Goal: Communication & Community: Answer question/provide support

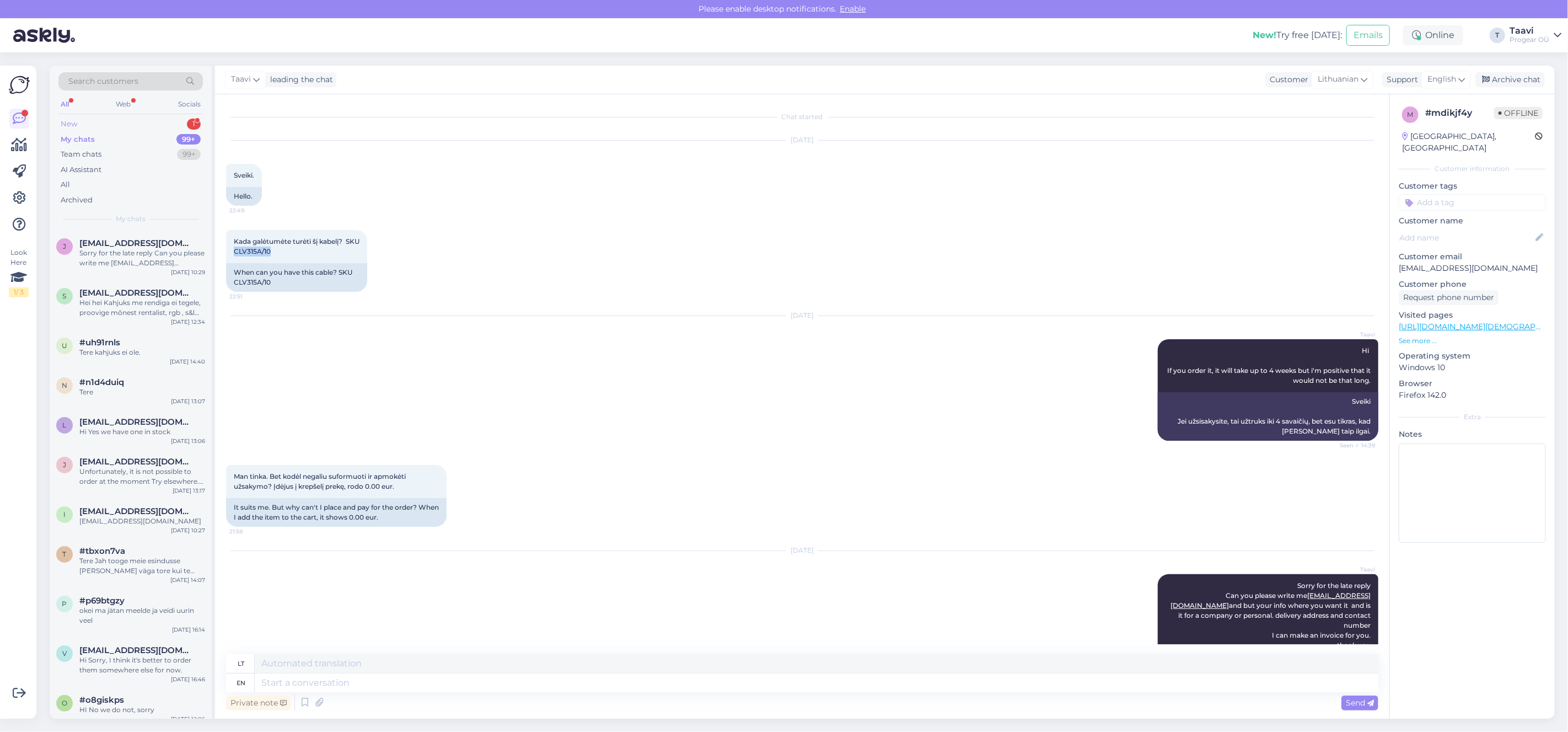
click at [101, 123] on div "New 1" at bounding box center [131, 124] width 145 height 15
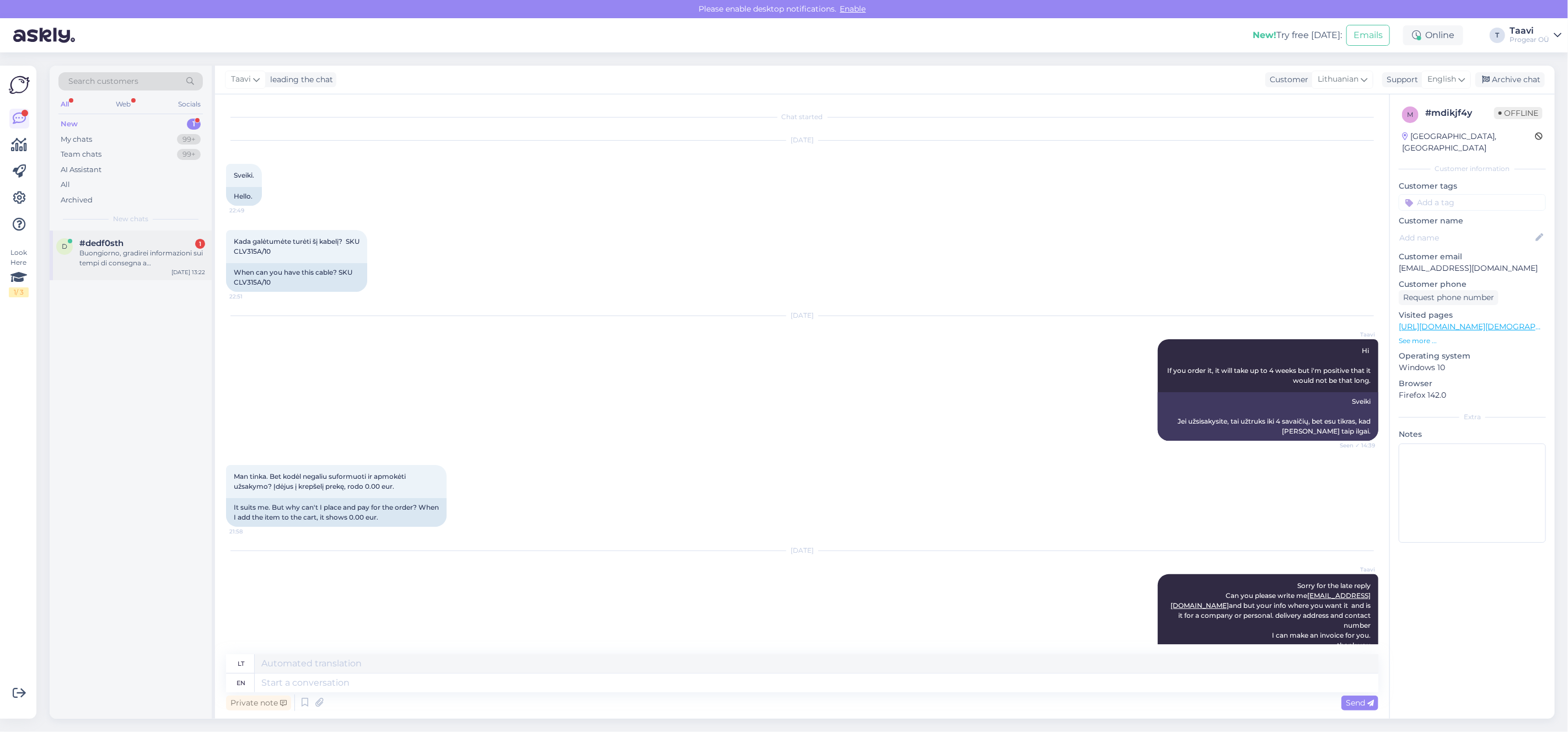
click at [111, 263] on div "Buongiorno, gradirei informazioni sui tempi di consegna a [GEOGRAPHIC_DATA], [G…" at bounding box center [142, 258] width 126 height 20
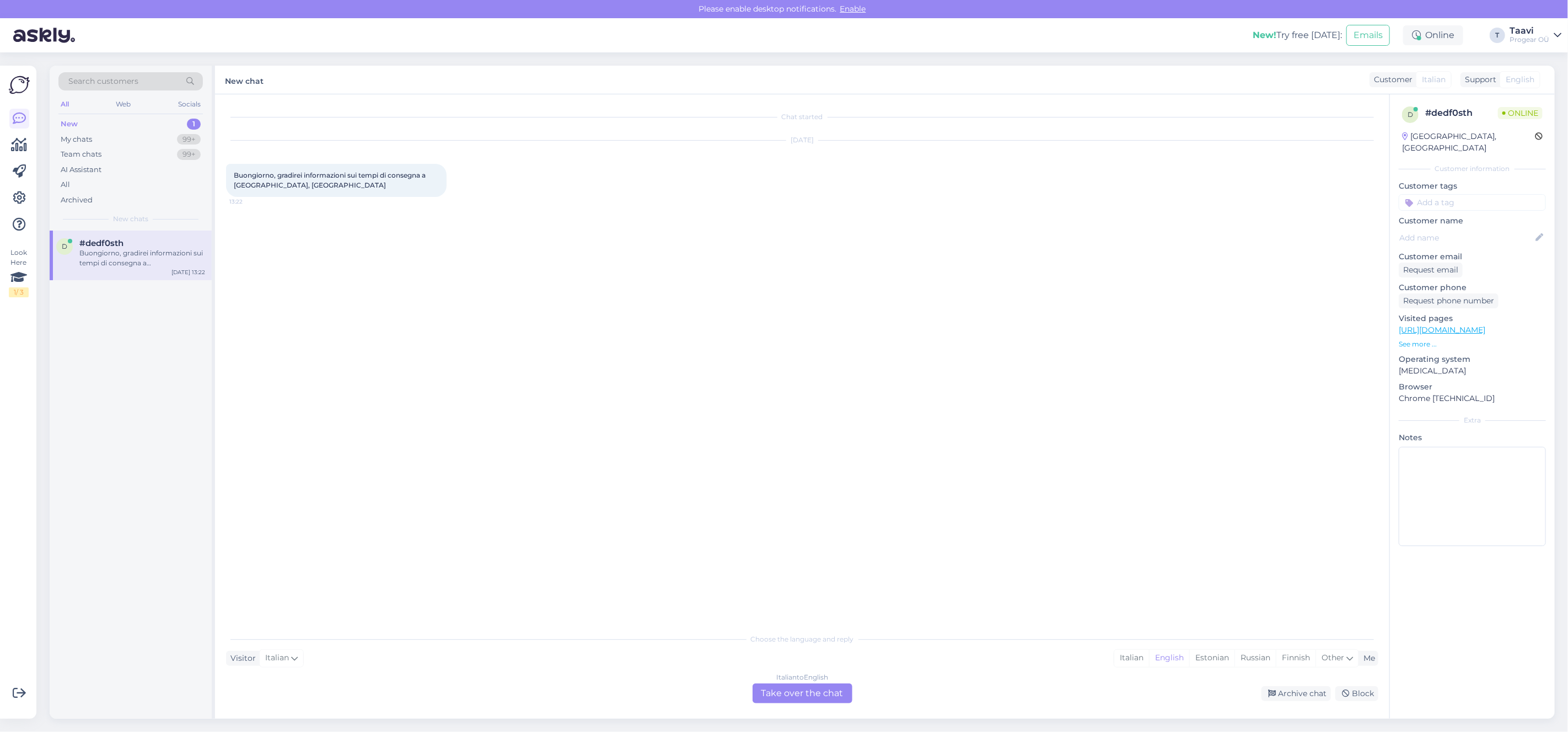
click at [826, 698] on div "Italian to English Take over the chat" at bounding box center [802, 694] width 100 height 20
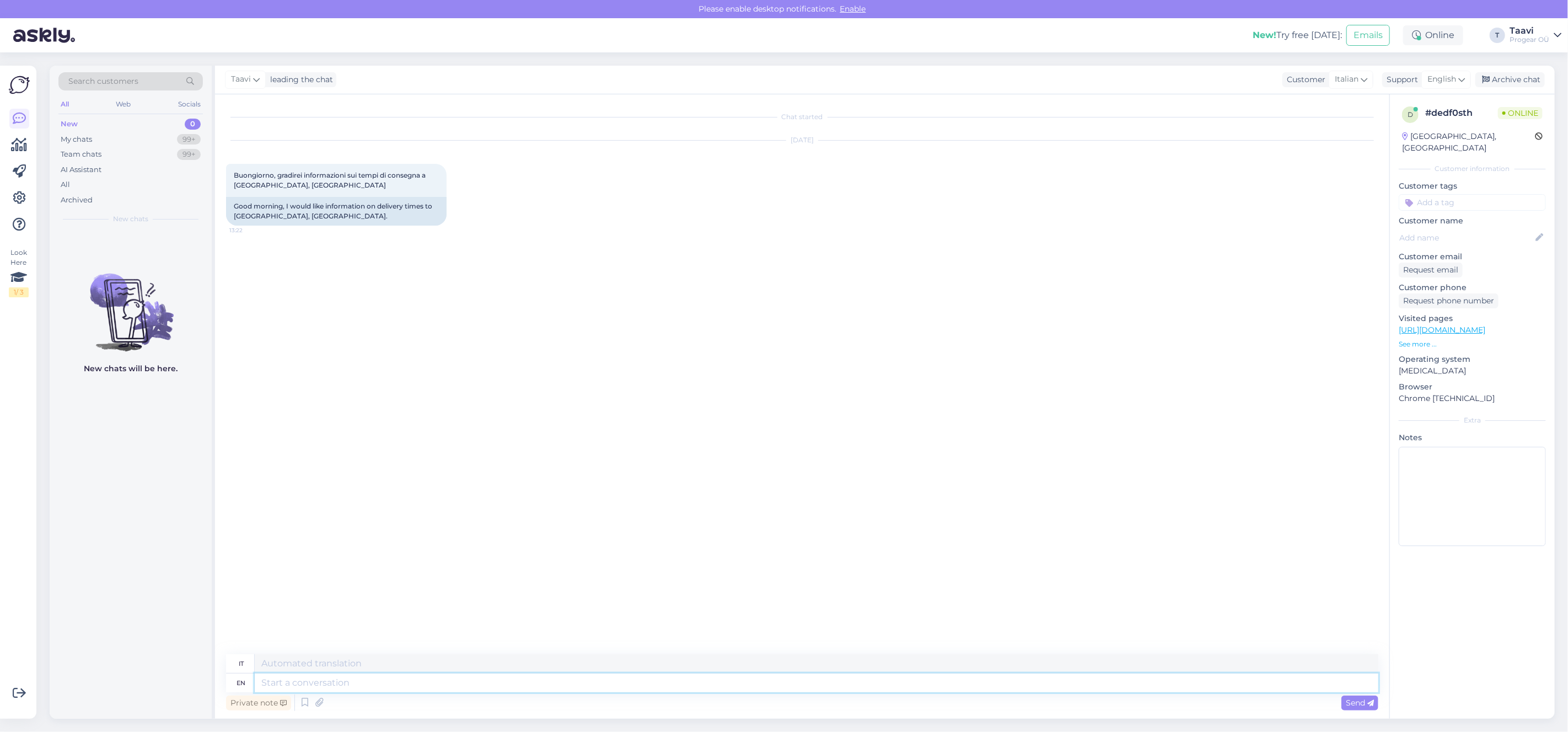
click at [308, 686] on textarea at bounding box center [816, 682] width 1124 height 19
type textarea "h"
type textarea "H"
type textarea "Hi"
type textarea "CIAO"
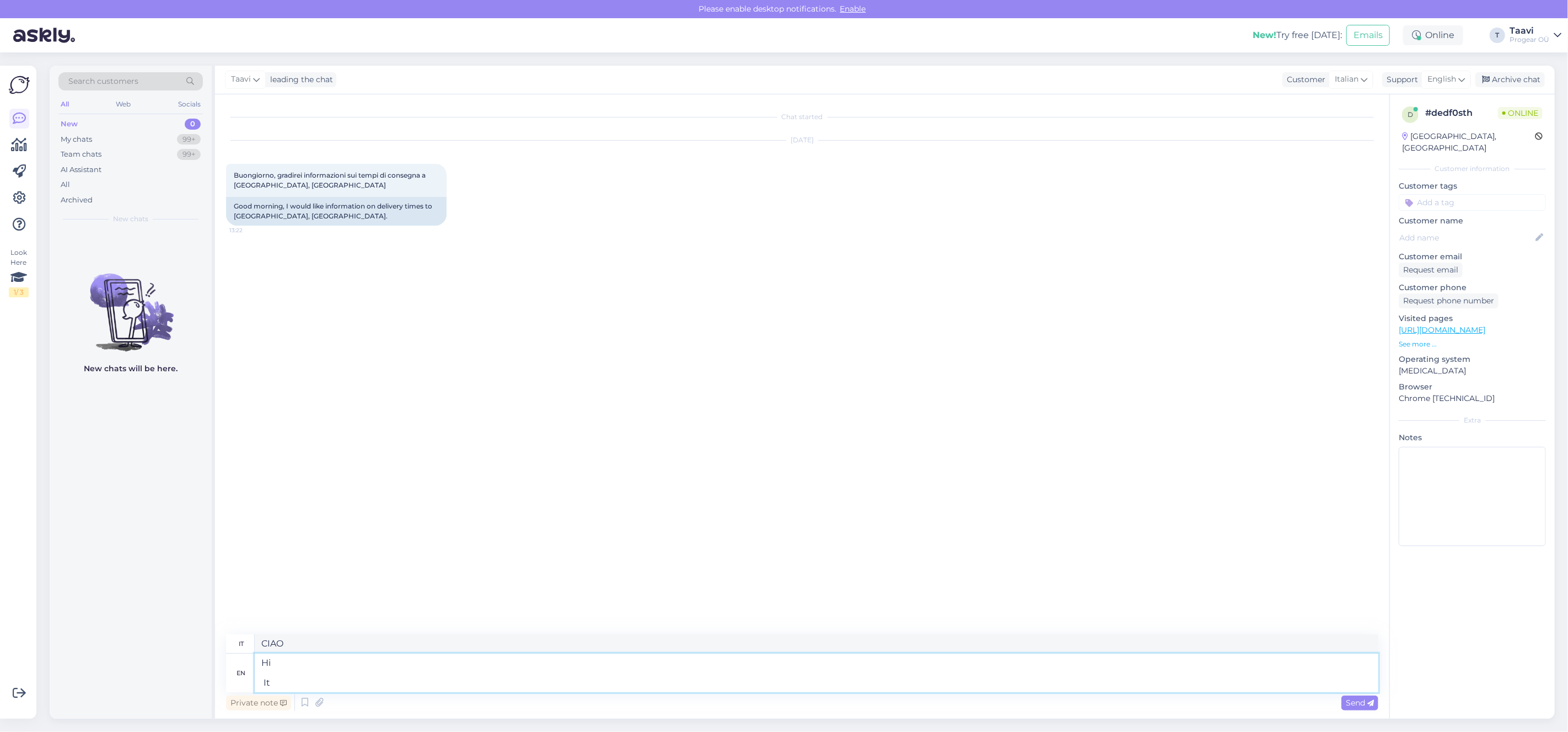
type textarea "Hi It"
type textarea "Ciao It"
type textarea "Hi It depend"
type textarea "Ciao Dipende"
type textarea "Hi It depends what"
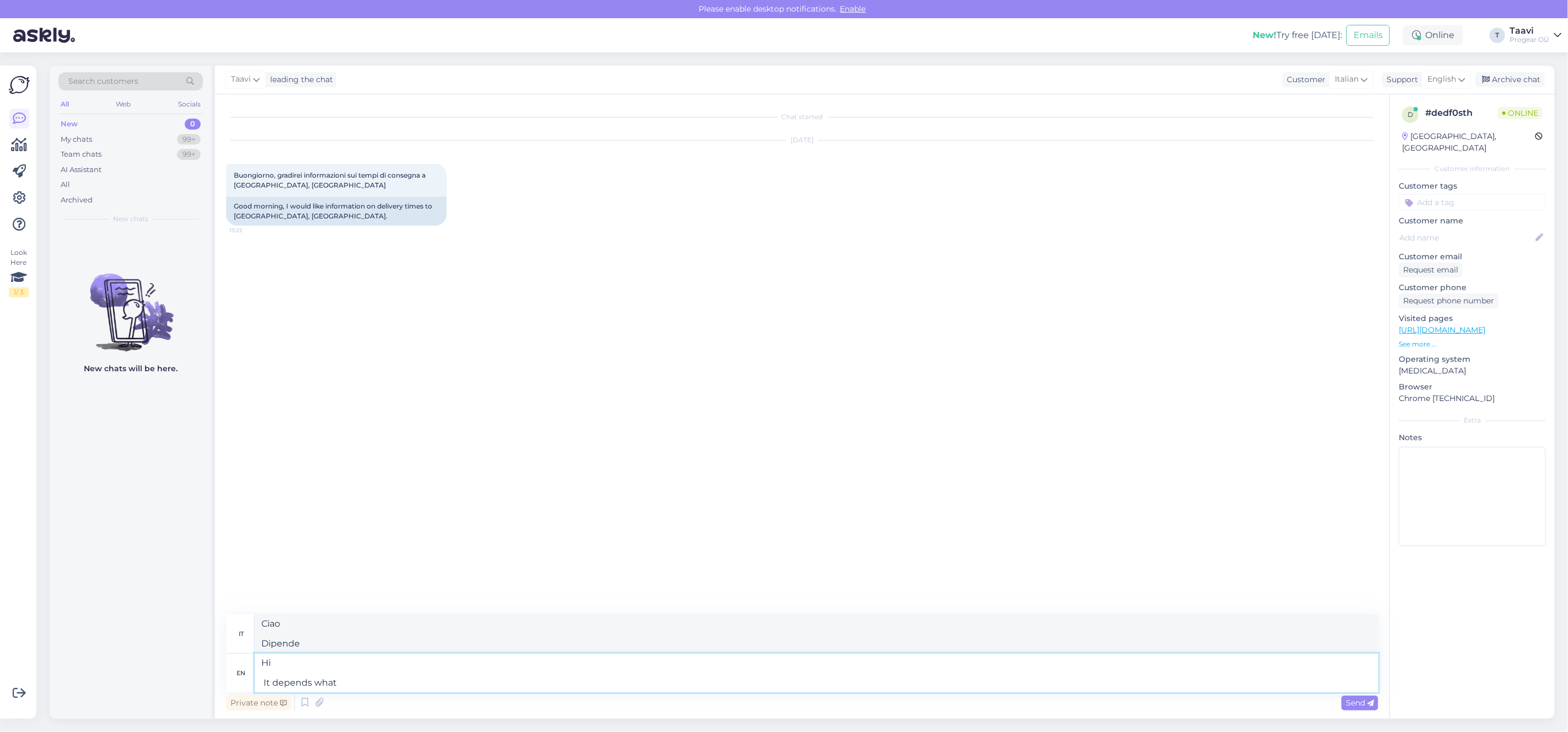
type textarea "Ciao Dipende da cosa"
type textarea "Hi It depends what product"
type textarea "Ciao Dipende dal prodotto"
type textarea "Hi It depends what product and"
type textarea "Ciao Dipende dal prodotto e"
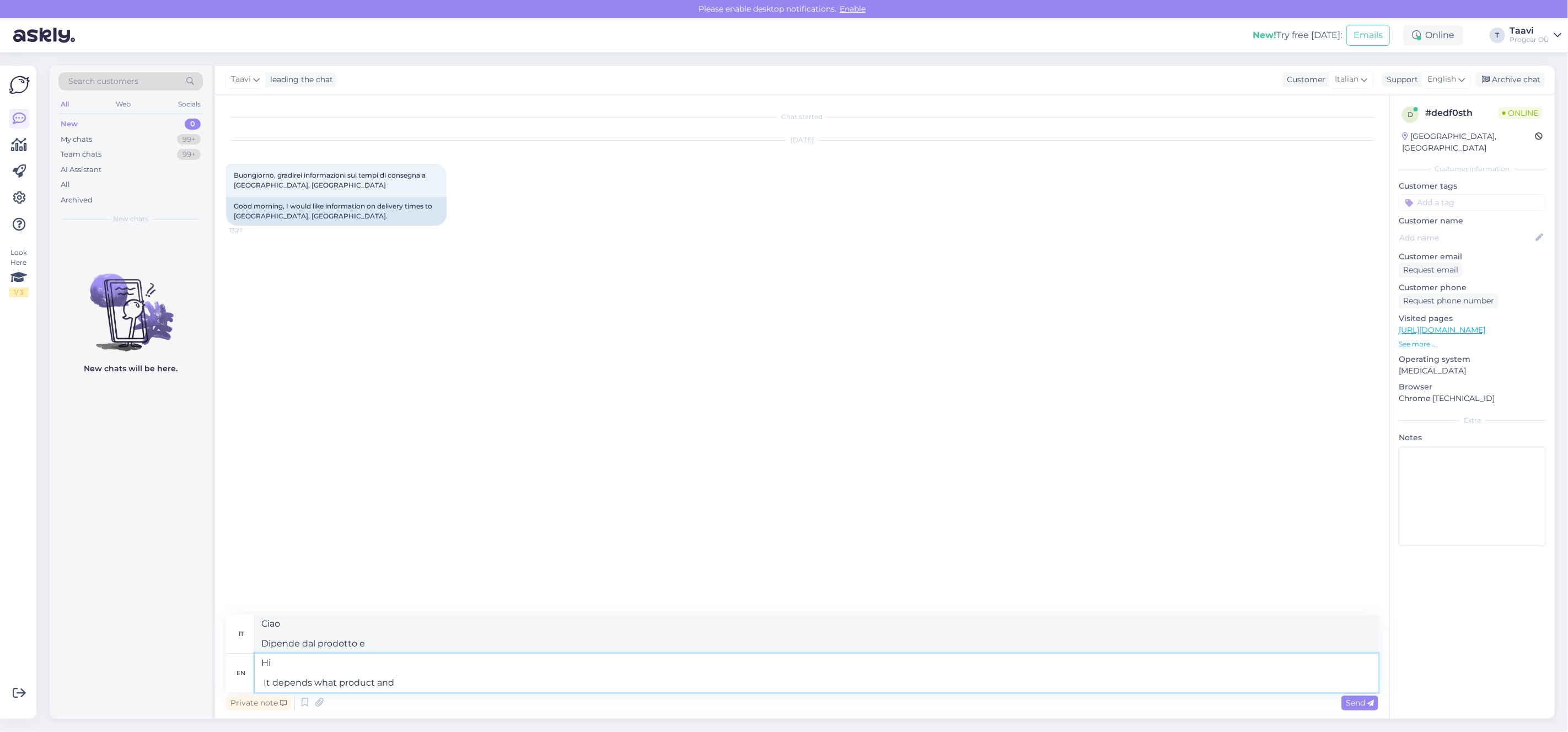
type textarea "Hi It depends what product and h"
type textarea "Ciao Dipende dal prodotto e h"
type textarea "Hi It depends what product and"
type textarea "Ciao Dipende dal prodotto e"
type textarea "Hi It depends what product"
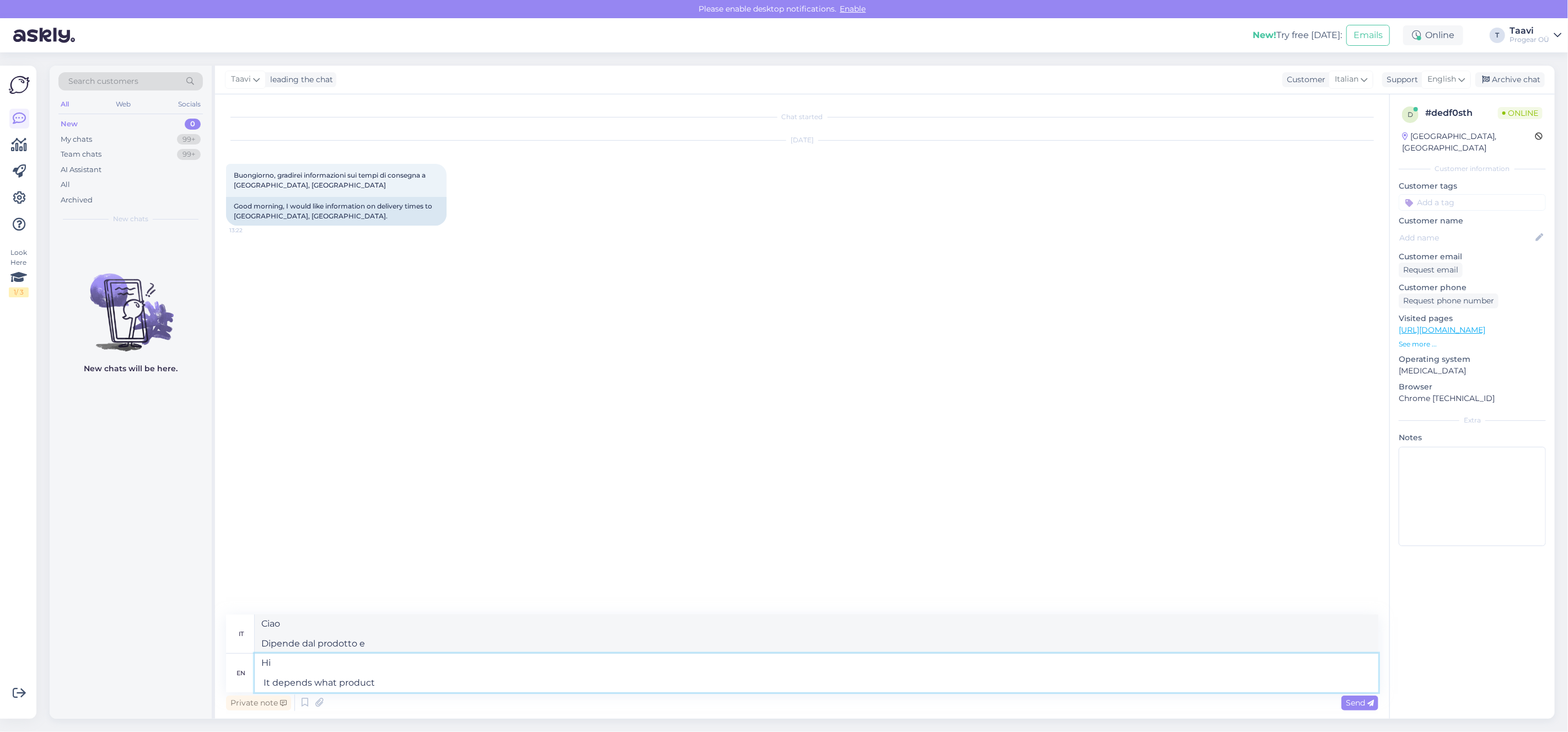
type textarea "Ciao Dipende dal prodotto"
type textarea "Hi It depends what product do you"
type textarea "Ciao Dipende [PERSON_NAME] prodotto acquisti"
type textarea "Hi It depends what product do you want"
type textarea "Ciao Dipende dal prodotto [PERSON_NAME]"
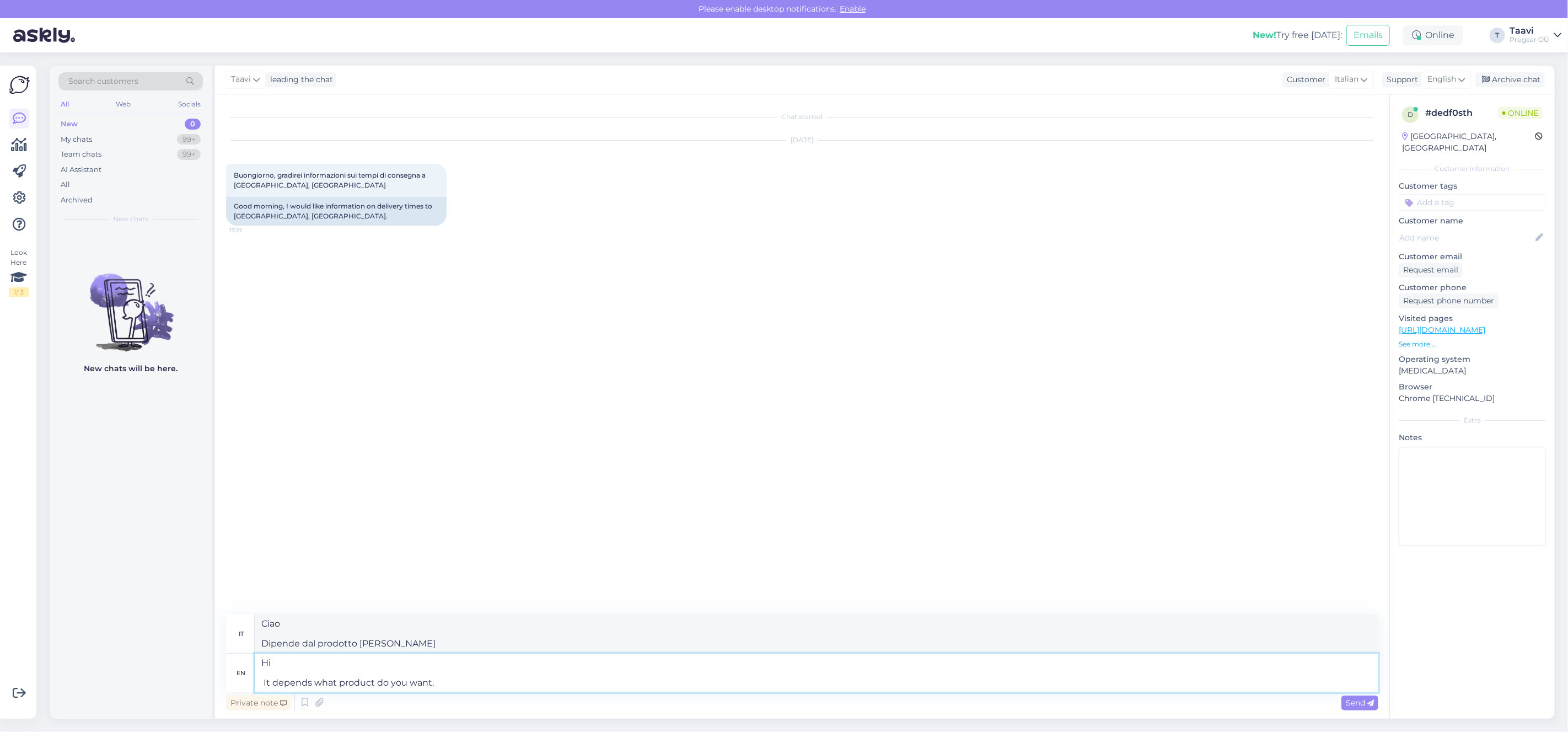
type textarea "Hi It depends what product do you want."
type textarea "Ciao Dipende dal prodotto [PERSON_NAME]."
type textarea "Hi It depends what product do you want. IF"
type textarea "Ciao Dipende [PERSON_NAME] prodotto vuoi. SE"
type textarea "Hi It depends what product do you want. IF we"
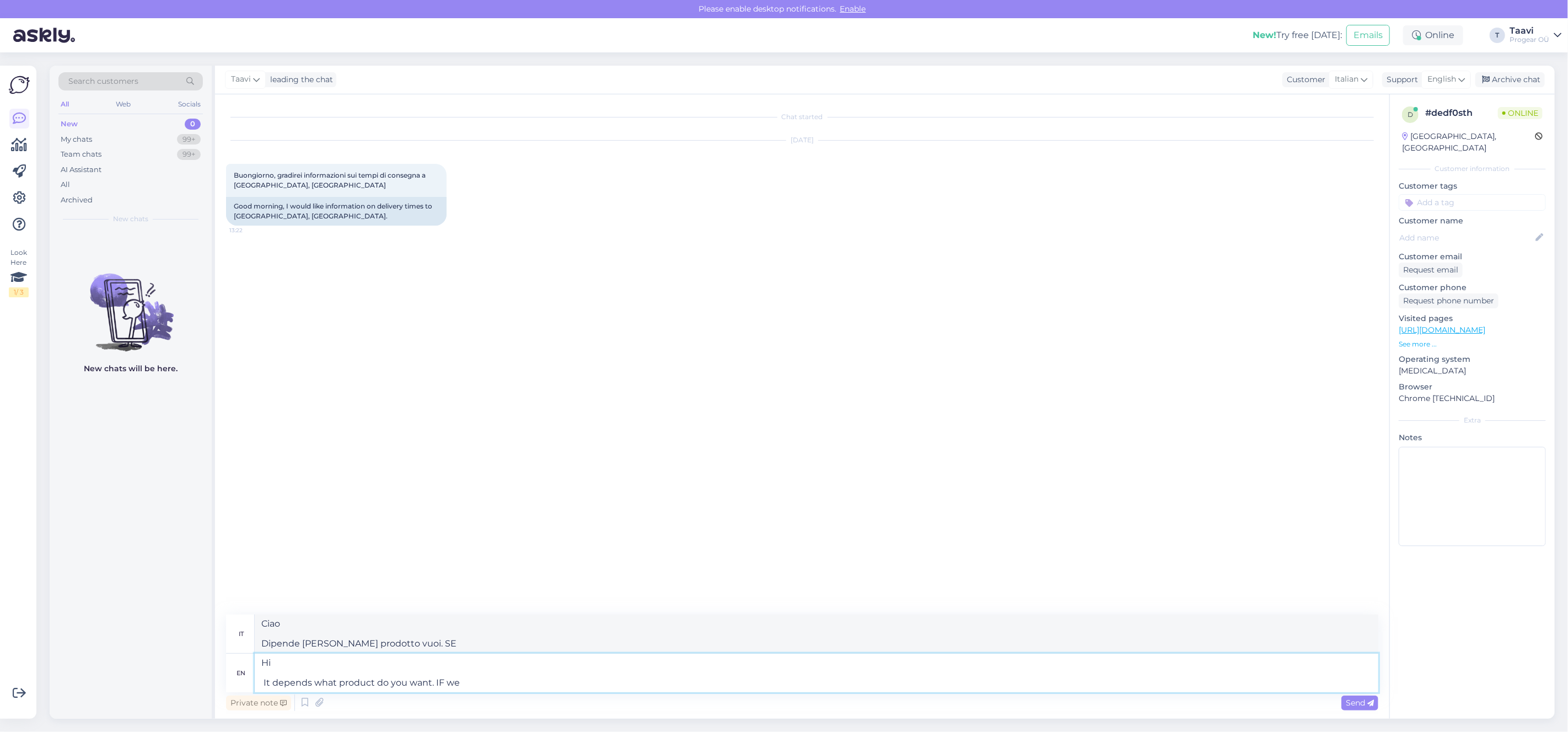
type textarea "Ciao Dipende [PERSON_NAME] prodotto desideri. SE noi"
type textarea "Hi It depends what product do you want. IF we have"
type textarea "Ciao Dipende [PERSON_NAME] prodotto desideri. SE abbiamo"
type textarea "Hi It depends what product do you want. IF we have it in"
type textarea "Ciao Dipende [PERSON_NAME] prodotto desideri. SE lo abbiamo"
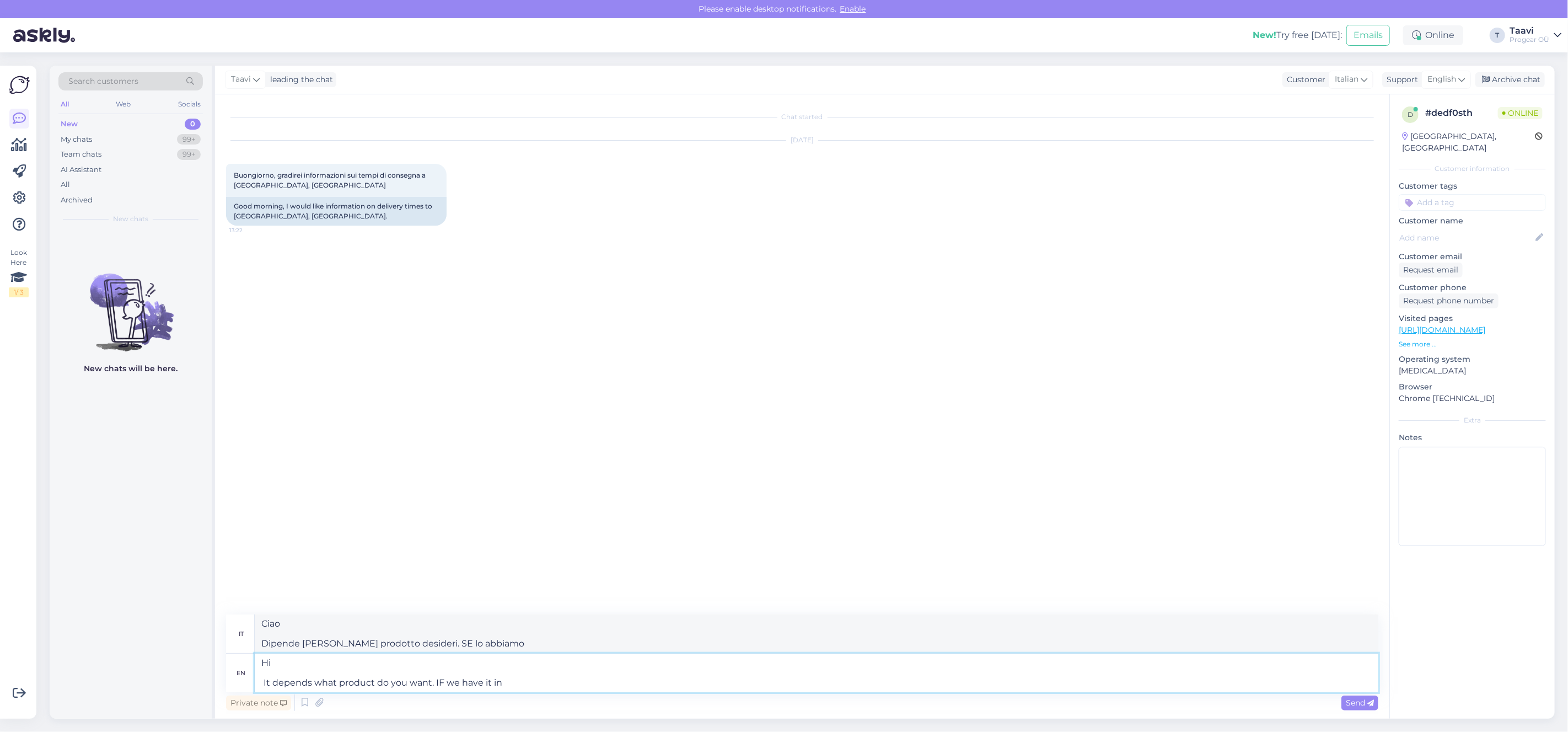
type textarea "Hi It depends what product do you want. IF we have it in s"
type textarea "Ciao Dipende [PERSON_NAME] prodotto desideri. SE lo abbiamo in"
type textarea "Hi It depends what product do you want. IF we have it in stock the"
type textarea "Ciao Dipende [PERSON_NAME] prodotto desideri. SE lo abbiamo in magazzino"
type textarea "Hi It depends what product do you want. IF we have it in stock then"
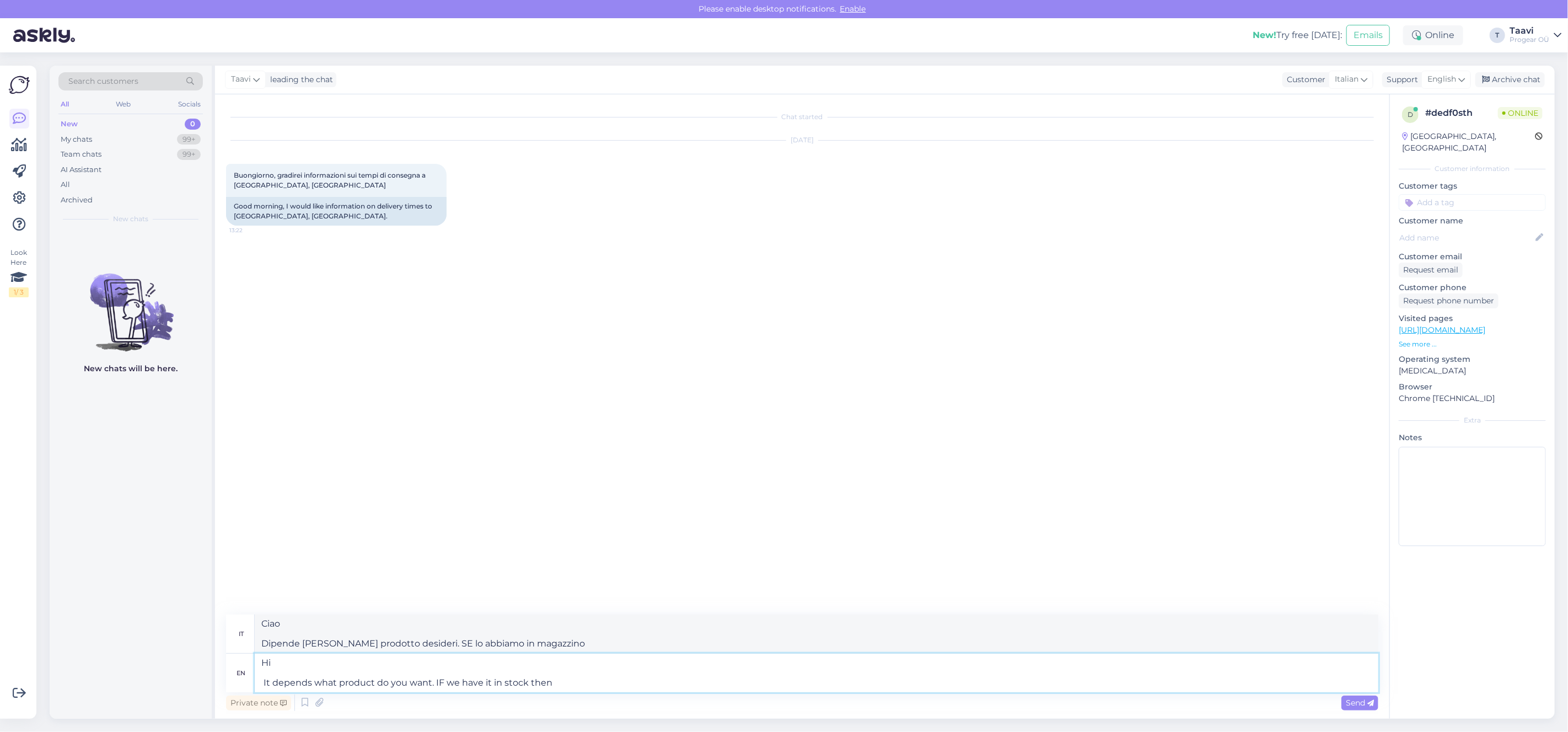
type textarea "Ciao Dipende [PERSON_NAME] prodotto desideri. SE lo abbiamo in magazzino allora"
type textarea "Hi It depends what product do you want. IF we have it in stock then it would"
type textarea "Ciao Dipende [PERSON_NAME] prodotto desideri. SE lo abbiamo in magazzino allora…"
type textarea "Hi It depends what product do you want. IF we have it in stock then it would ta…"
type textarea "Ciao Dipende dal prodotto [PERSON_NAME]. SE lo abbiamo in magazzino, ci vorrebbe"
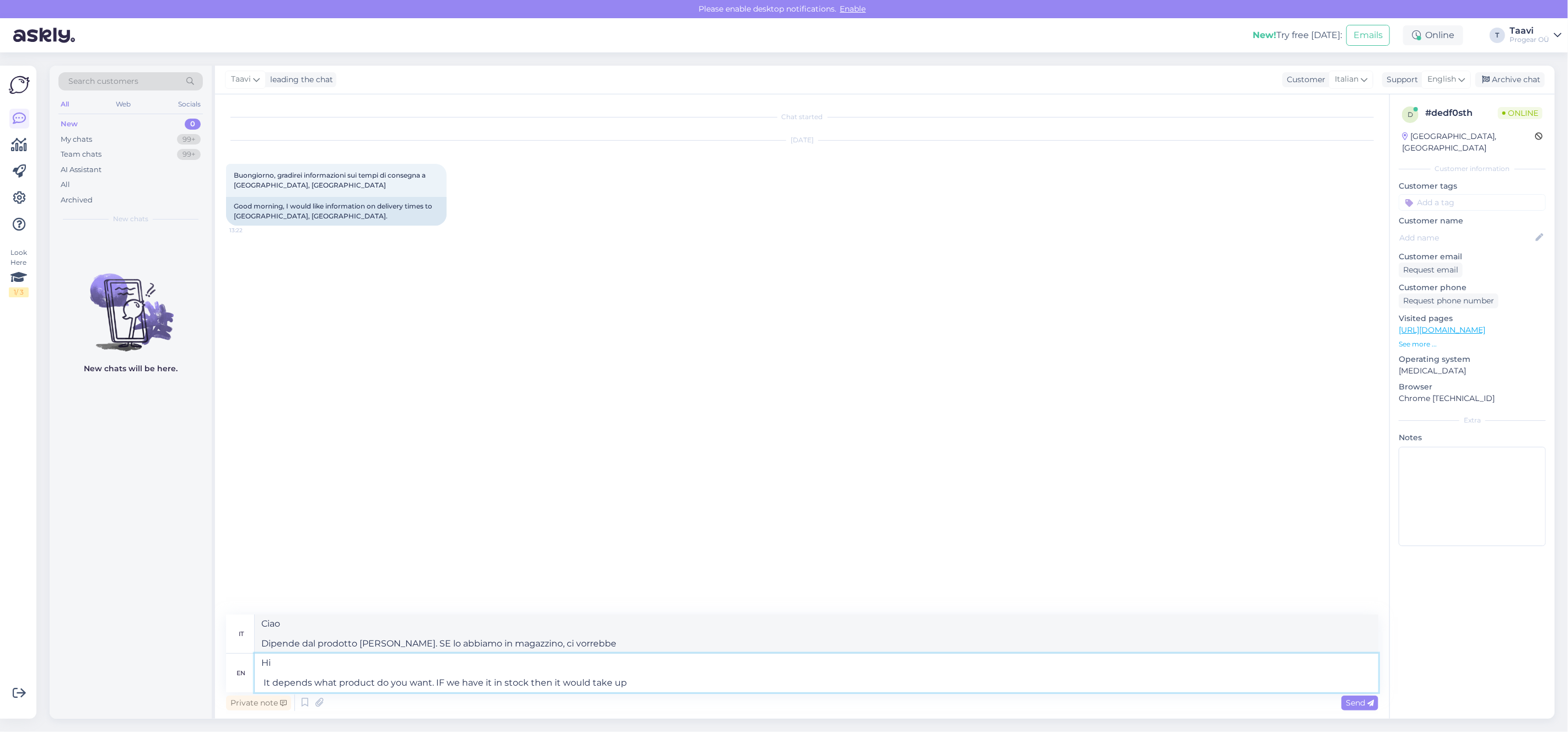
type textarea "Hi It depends what product do you want. IF we have it in stock then it would ta…"
type textarea "Ciao Dipende dal prodotto [PERSON_NAME]. Se lo abbiamo in magazzino, ci vorrebbe"
type textarea "Hi It depends what product do you want. IF we have it in stock then it would ta…"
type textarea "Ciao Dipende dal prodotto [PERSON_NAME]. Se lo abbiamo in magazzino, ci vorrann…"
type textarea "Hi It depends what product do you want. IF we have it in stock then it would ta…"
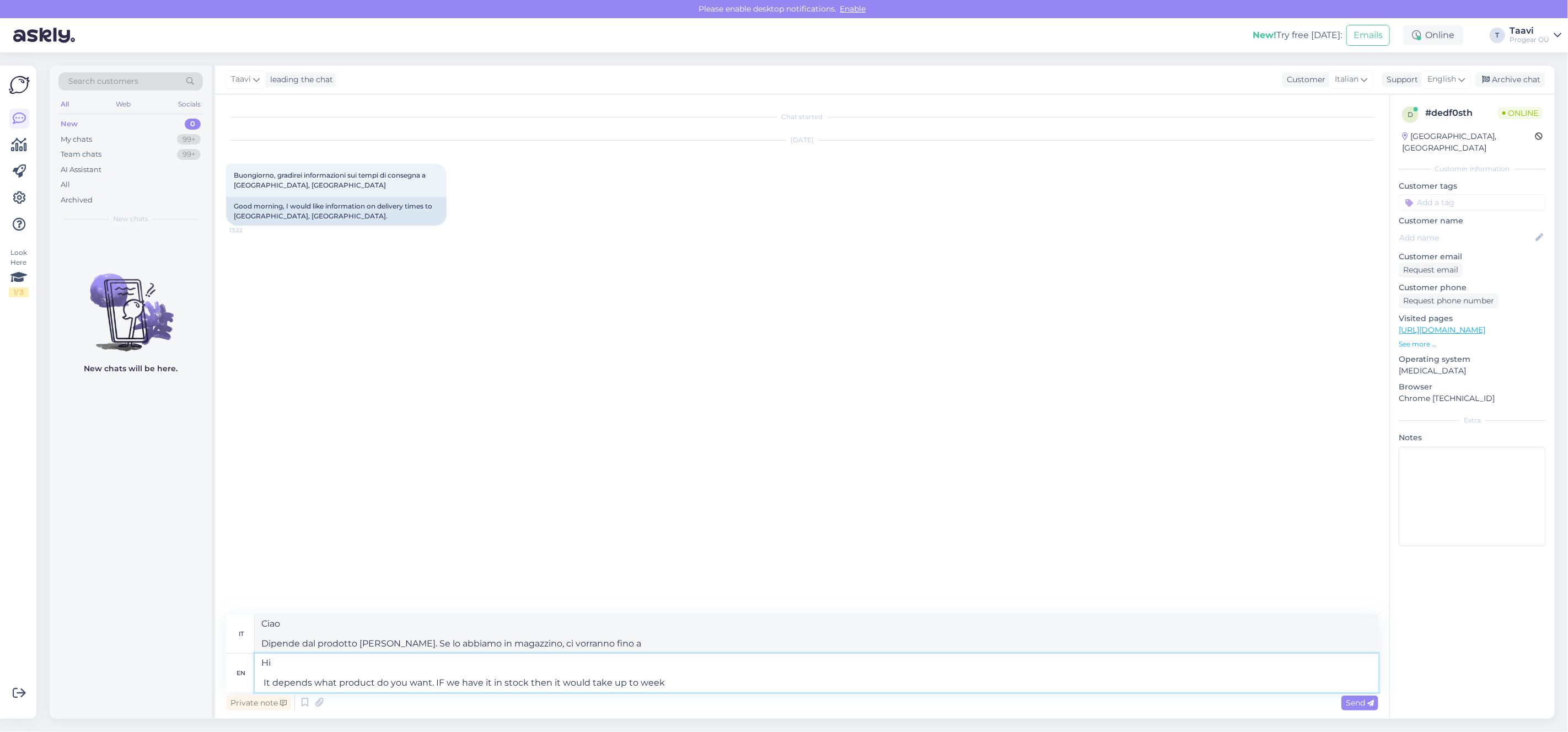
type textarea "Ciao Dipende dal prodotto [PERSON_NAME]. Se lo abbiamo in magazzino, ci vorrà f…"
type textarea "Hi It depends what product do you want. IF we have it in stock then it would ta…"
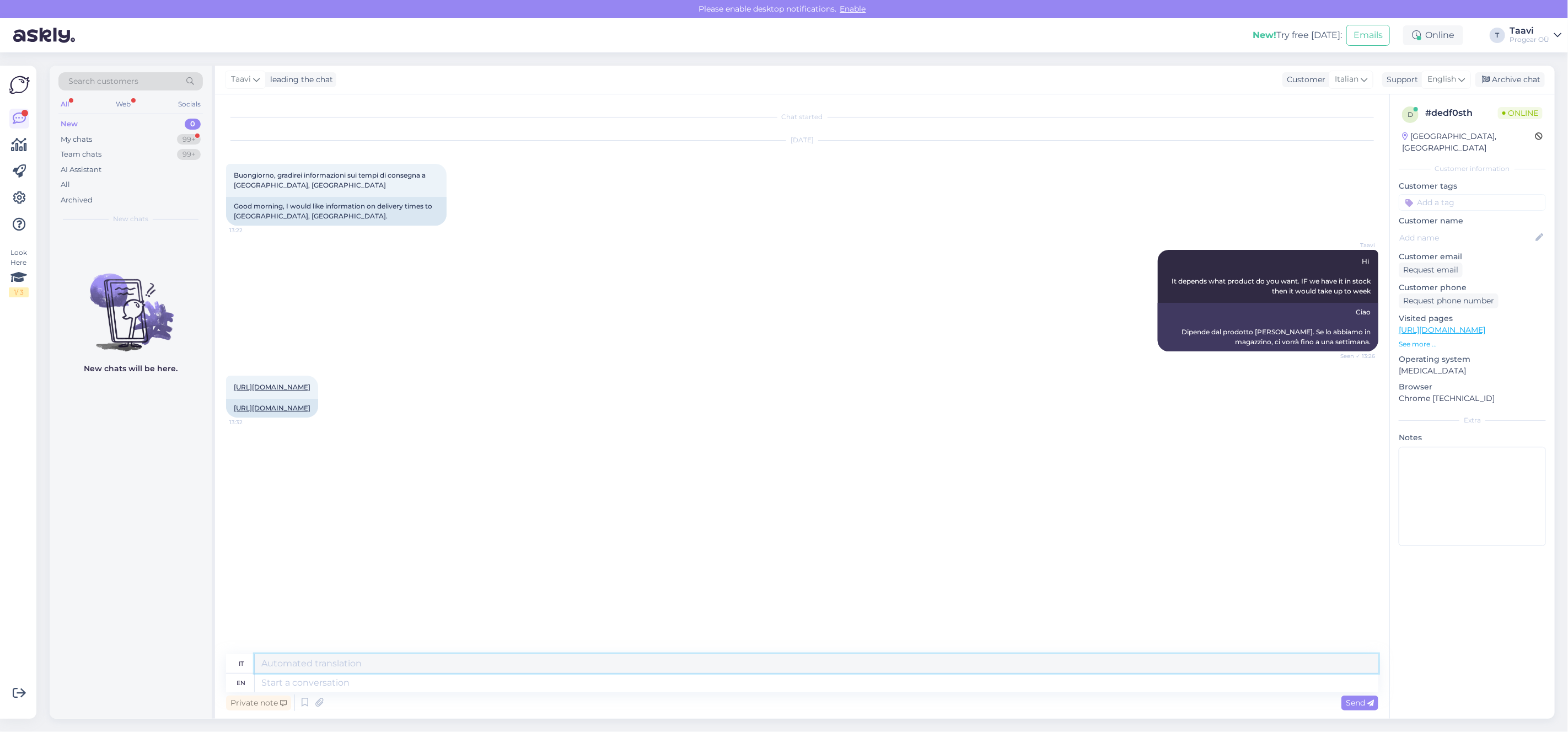
drag, startPoint x: 362, startPoint y: 669, endPoint x: 360, endPoint y: 681, distance: 12.2
click at [362, 669] on textarea at bounding box center [816, 663] width 1124 height 19
click at [358, 682] on textarea at bounding box center [816, 682] width 1124 height 19
type textarea "its"
type textarea "suo"
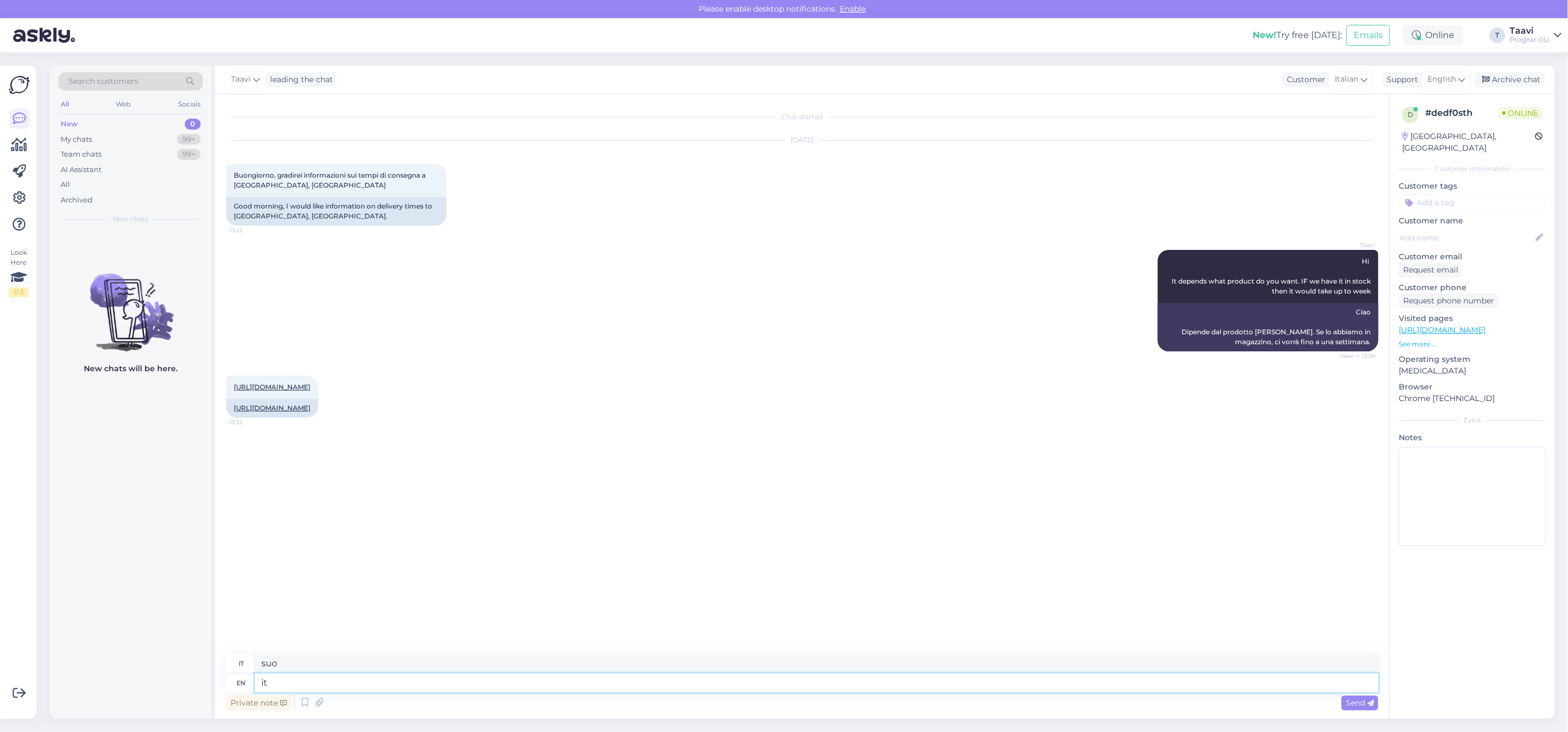
type textarea "i"
type textarea "1"
type textarea "1 pcs"
type textarea "1 pz"
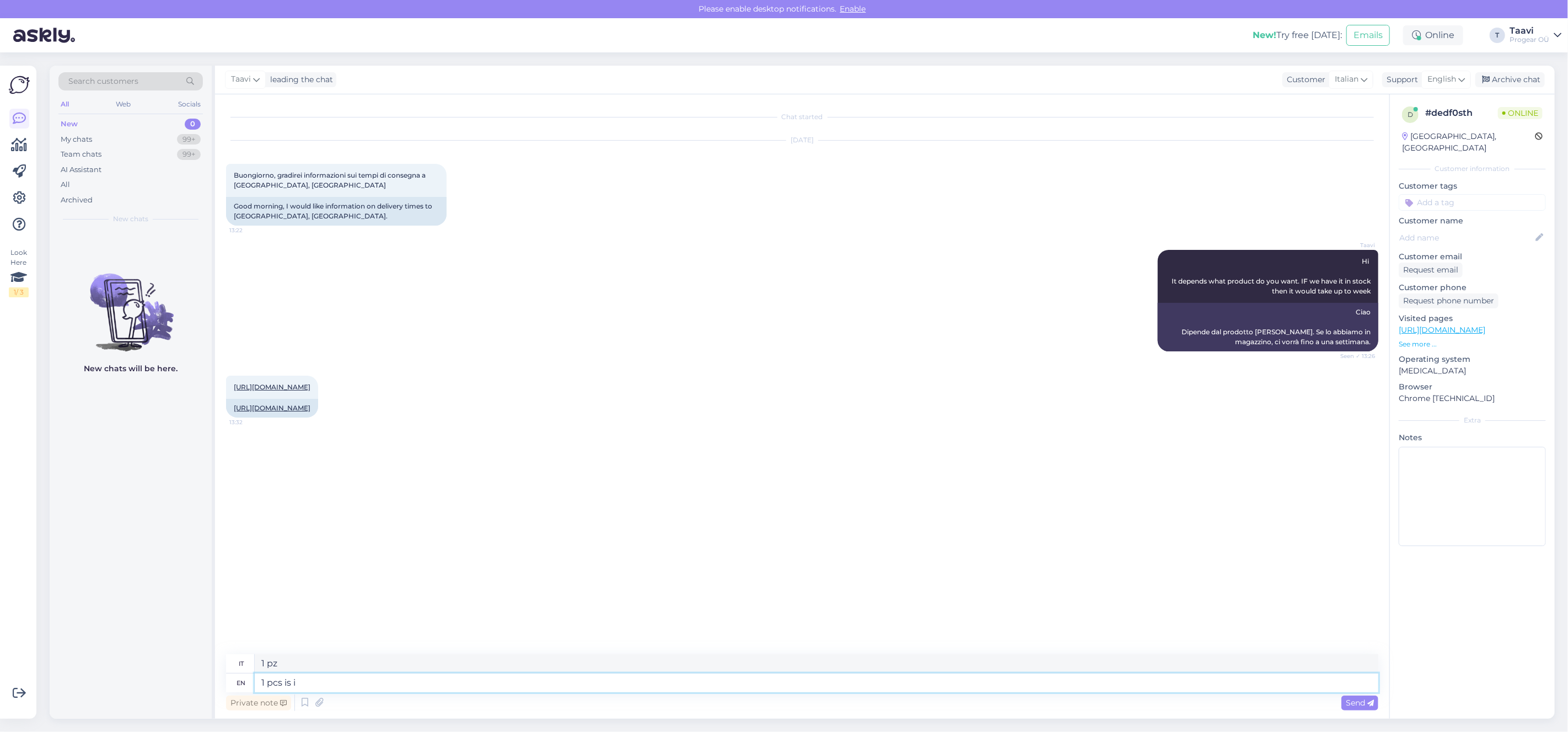
type textarea "1 pcs is in"
type textarea "1 pz è"
type textarea "1 pcs is in"
type textarea "1 pz è dentro"
type textarea "1 pcs is in stock"
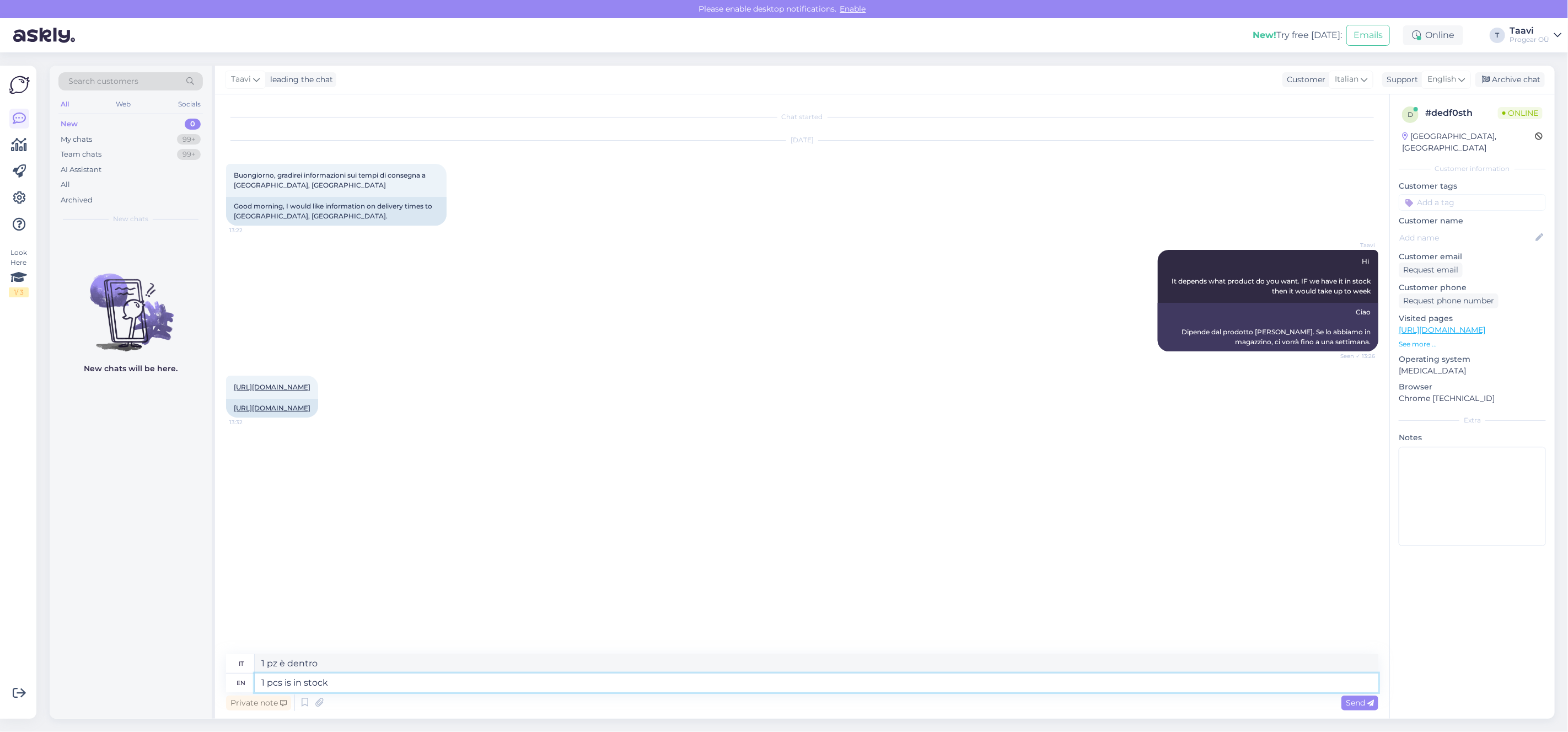
type textarea "1 pz è disponibile in magazzino"
type textarea "1 pcs is in stock and"
type textarea "1 pz è in magazzino e"
type textarea "1 pcs is in stock and if"
type textarea "1 pz è in magazzino e se"
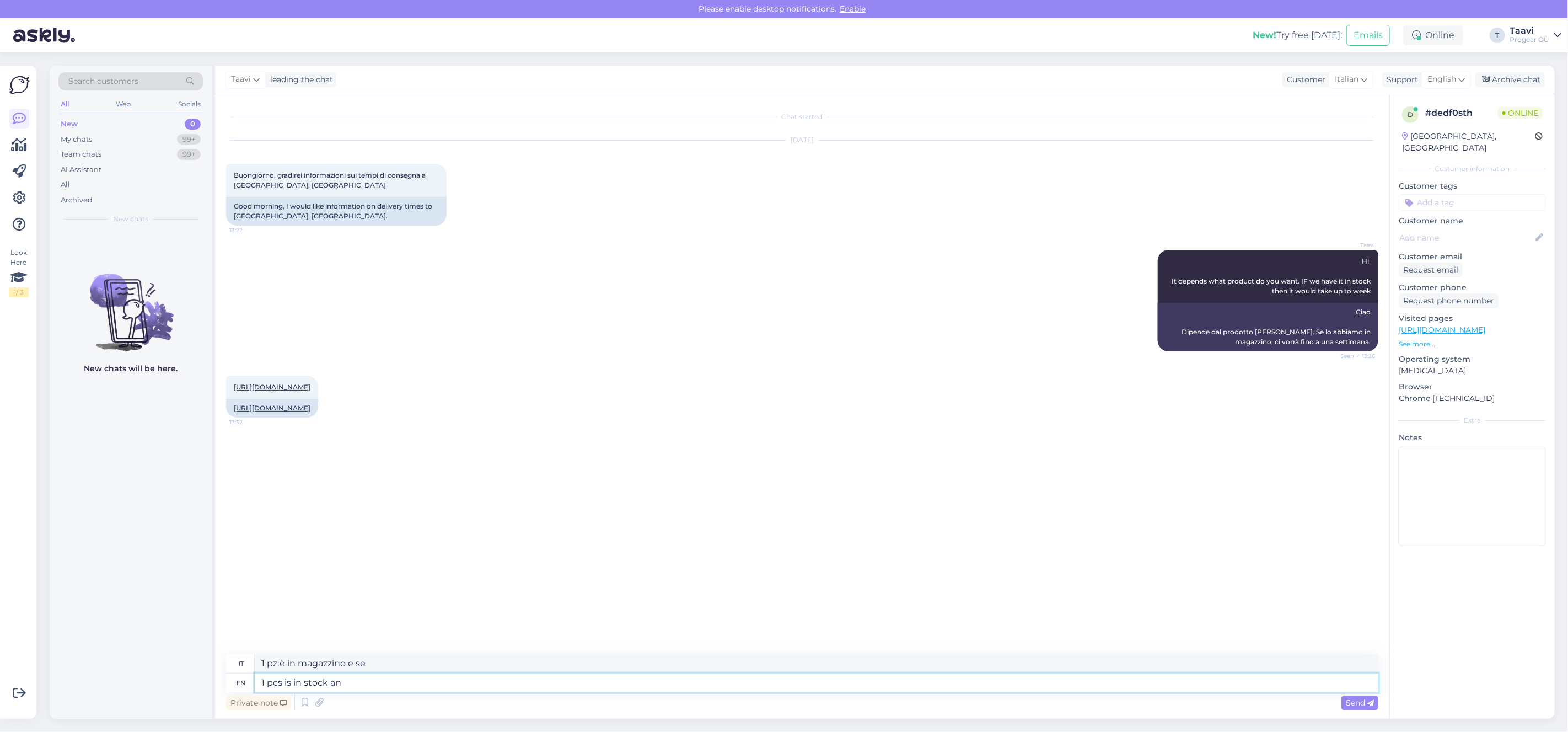
type textarea "1 pcs is in stock a"
type textarea "1 pz è in magazzino e"
type textarea "1 pcs is in stock"
type textarea "1 pz è disponibile in magazzino"
type textarea "1 pcs is in stock with t"
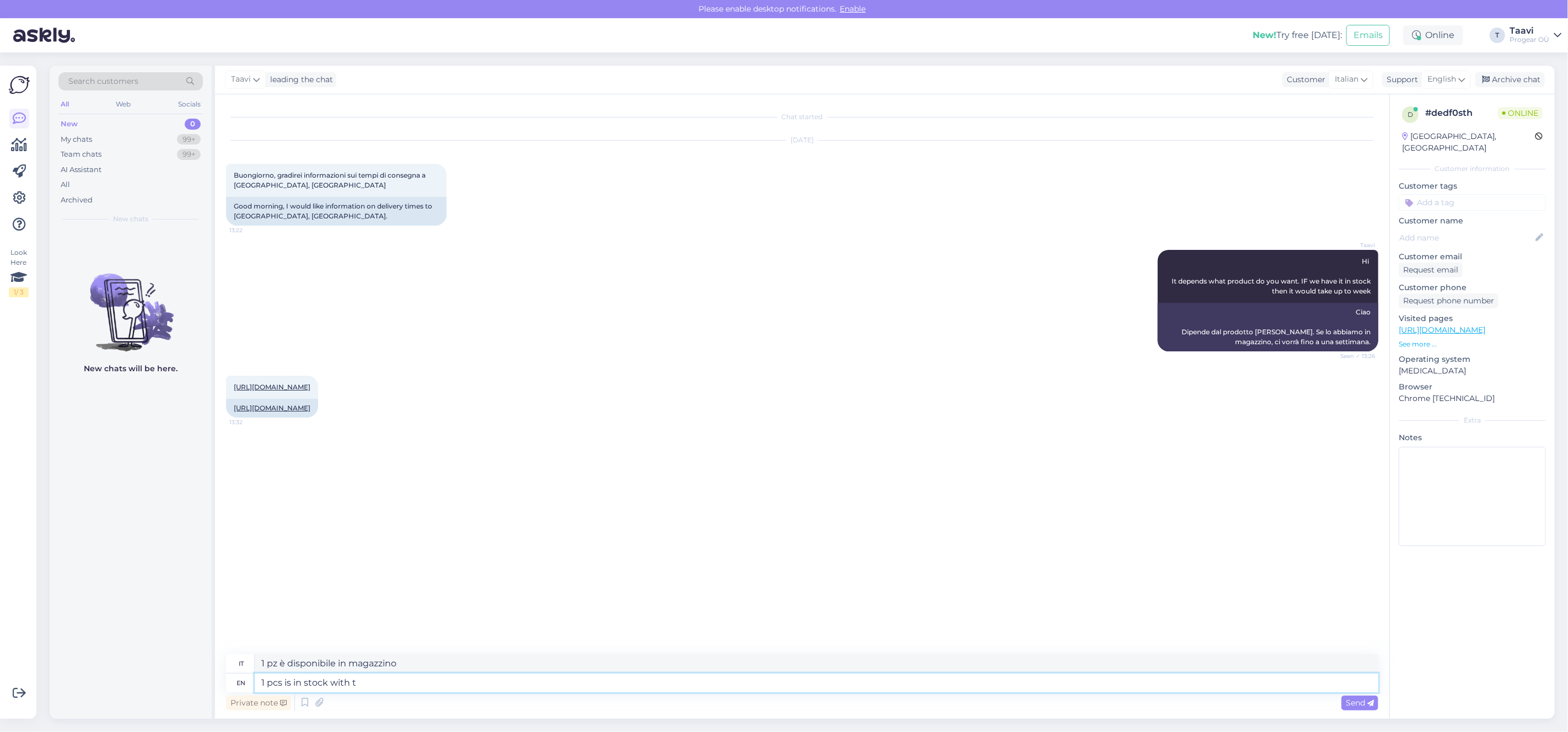
type textarea "1 pz è disponibile in magazzino con"
type textarea "1 pcs is in stock with this"
type textarea "1 pz è disponibile in magazzino con questo"
type textarea "1 pcs is in stock with this price,"
type textarea "1 pz è disponibile a questo prezzo,"
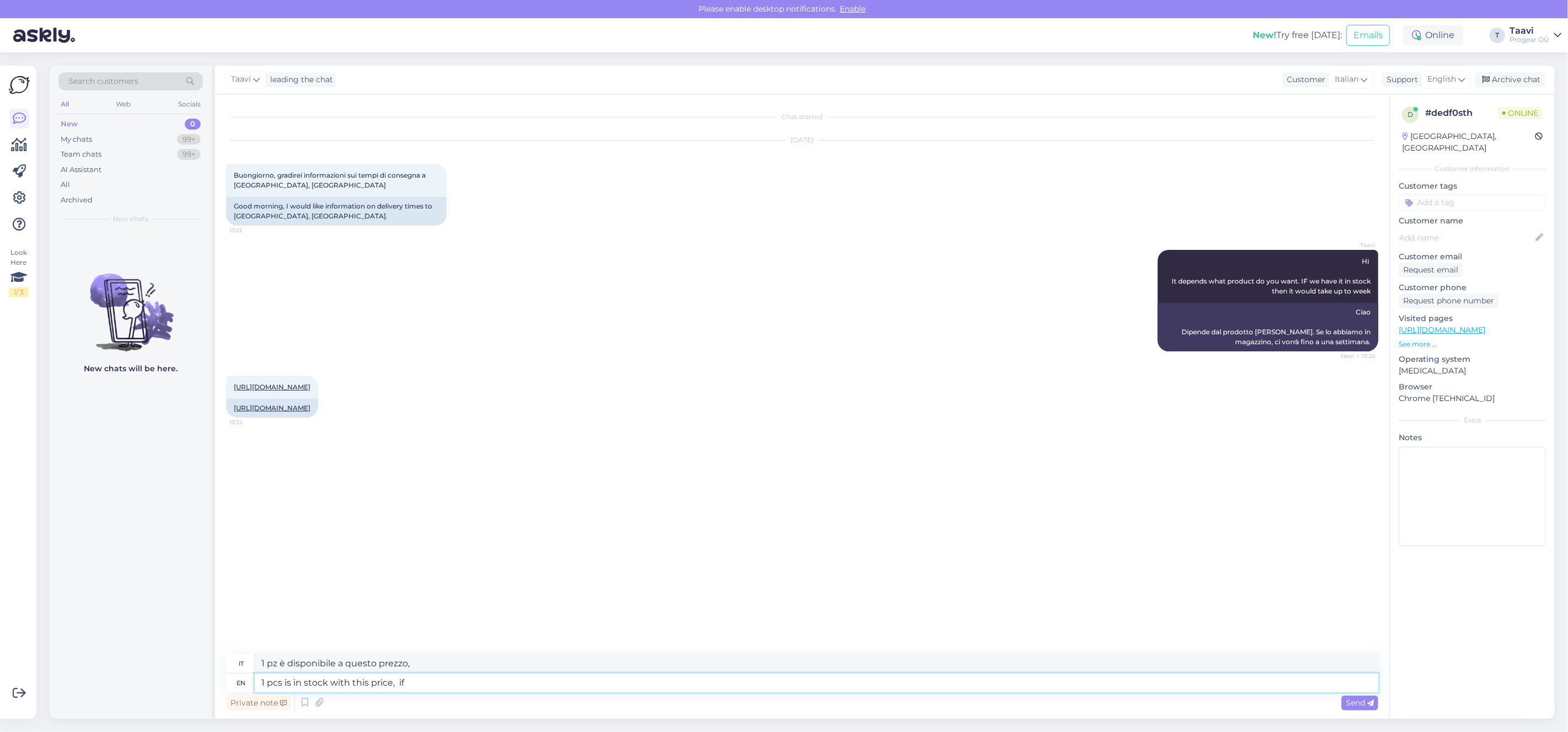
type textarea "1 pcs is in stock with this price, if"
type textarea "1 pz è disponibile a questo prezzo, se"
type textarea "1 pcs is in stock with this price, if you o"
type textarea "1 pz è disponibile a questo prezzo, se tu"
type textarea "1 pcs is in stock with this price, if you order i"
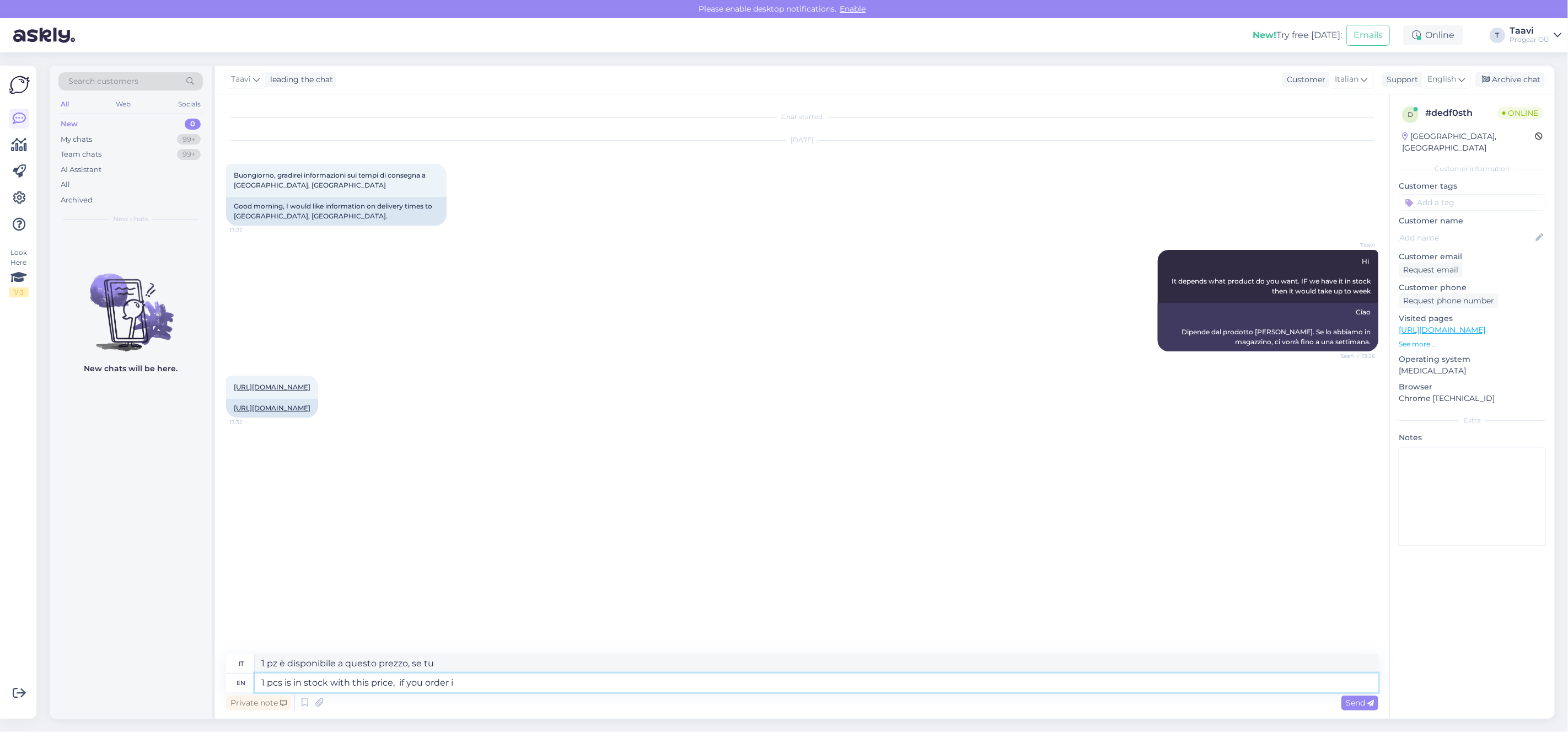
type textarea "1 pz è disponibile a questo prezzo, se ordini"
type textarea "1 pcs is in stock with this price, if you order it"
type textarea "1 pz è disponibile a questo prezzo, se lo ordini"
type textarea "1 pcs is in stock with this price, if you order it now"
type textarea "1 pz è disponibile a questo prezzo, se lo [PERSON_NAME]"
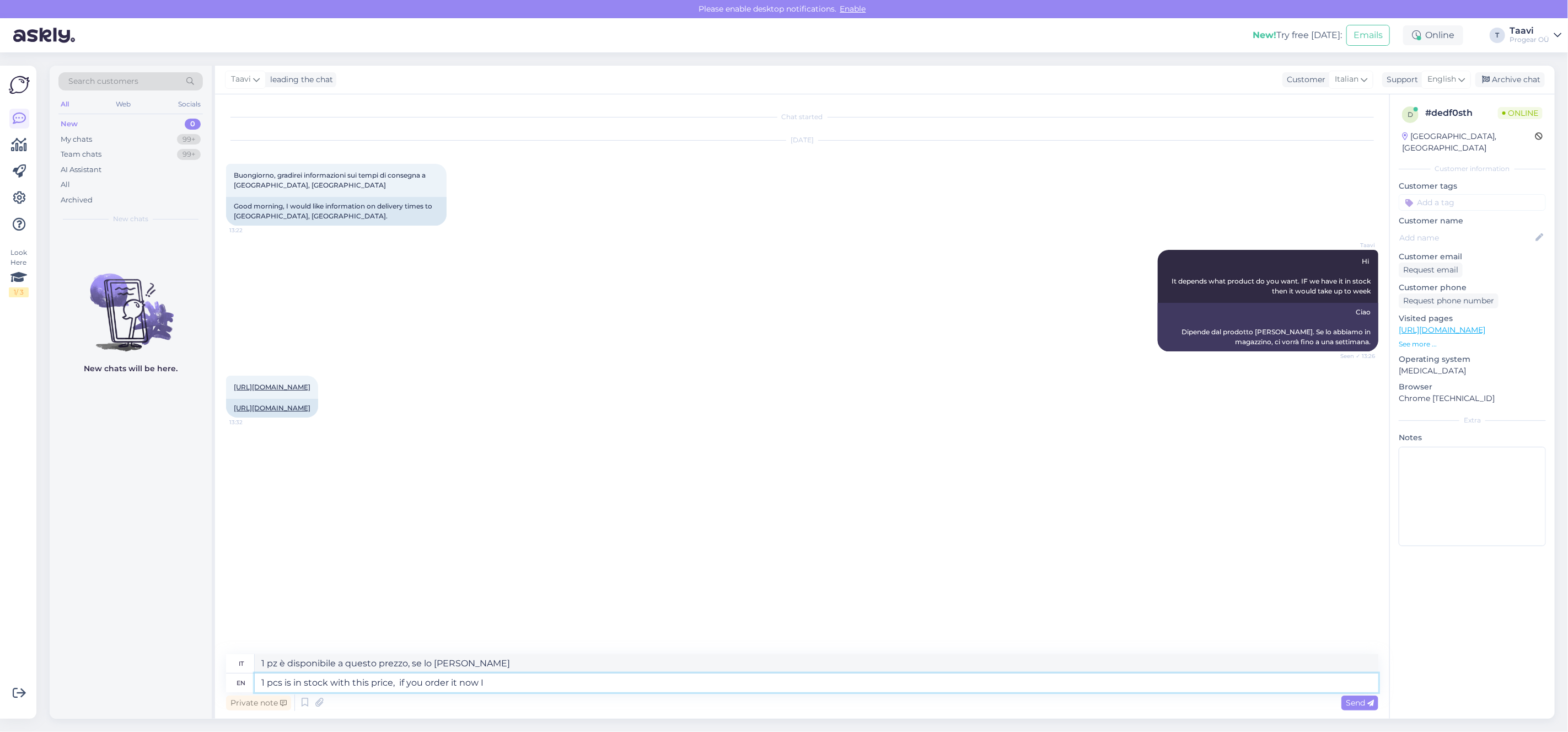
type textarea "1 pcs is in stock with this price, if you order it now I"
type textarea "1 pz è disponibile a questo prezzo, se lo [PERSON_NAME] io"
type textarea "1 pcs is in stock with this price, if you order it now I can"
type textarea "1 pz è disponibile a questo prezzo, se lo ordini [PERSON_NAME]"
type textarea "1 pcs is in stock with this price, if you order it now I"
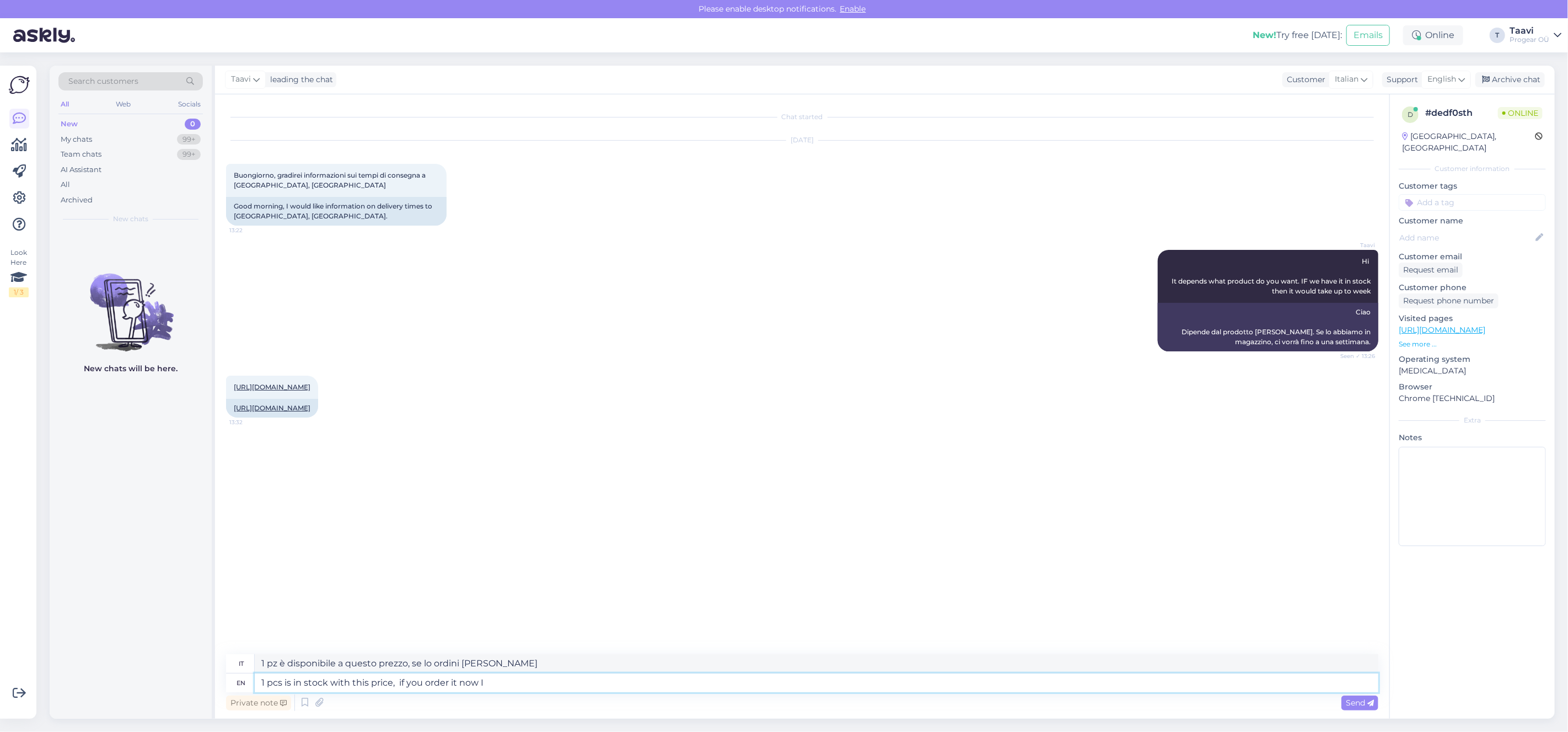
type textarea "1 pz è disponibile a questo prezzo, se lo [PERSON_NAME] io"
type textarea "1 pcs is in stock with this price, if you order it now"
type textarea "1 pz è disponibile a questo prezzo, se lo [PERSON_NAME]"
type textarea "1 pcs is in stock with this price, if you order it now i can se"
type textarea "1 pz è disponibile a questo prezzo, se lo ordini [PERSON_NAME]"
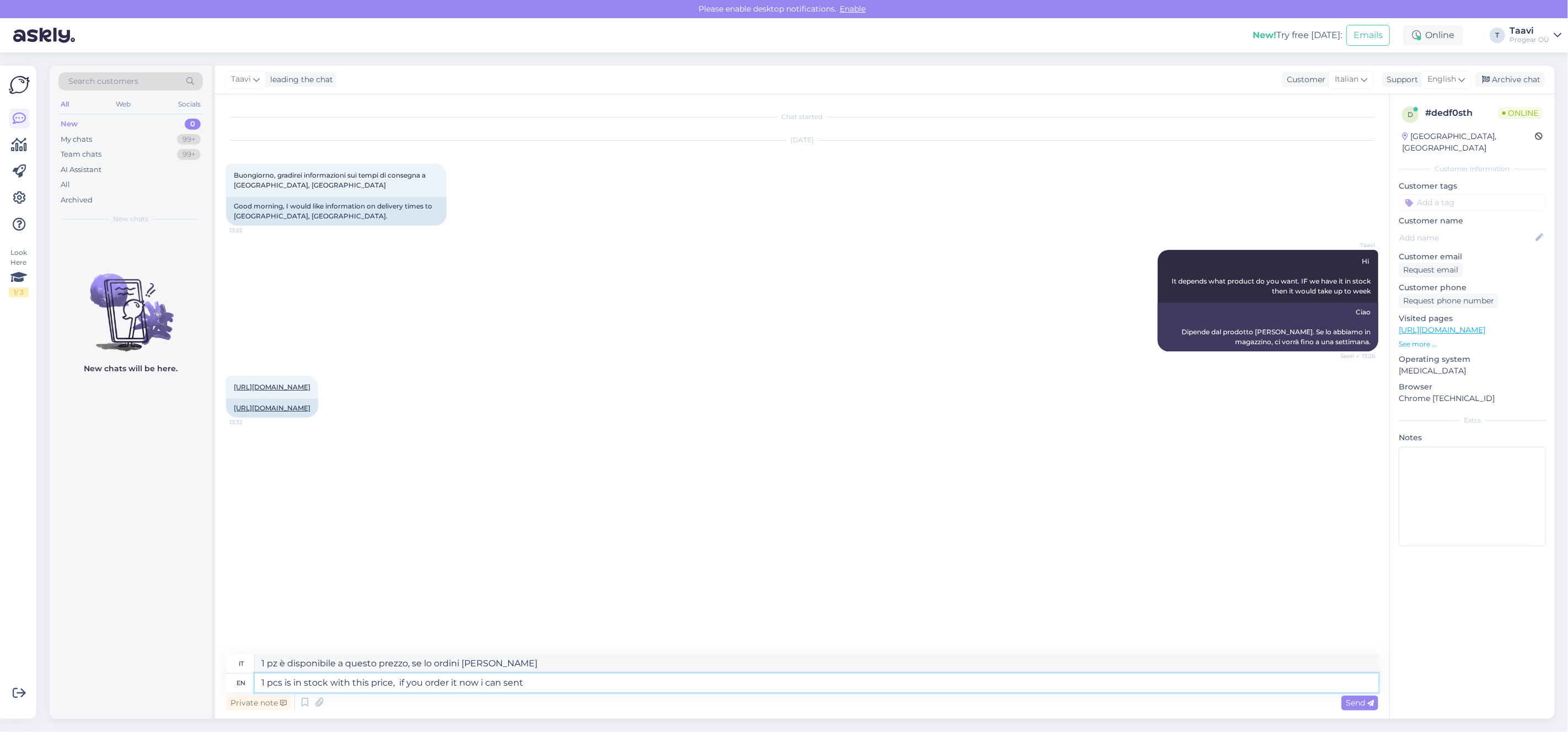
type textarea "1 pcs is in stock with this price, if you order it now i can sent"
type textarea "1 pz è disponibile a questo prezzo, se lo ordini [PERSON_NAME] spedirlo"
type textarea "1 pcs is in stock with this price, if you order it now i can send it"
type textarea "1 pz è disponibile a questo prezzo, se lo ordini [PERSON_NAME] spedirtelo"
type textarea "1 pcs is in stock with this price, if you order it now i can send it [PERSON_NA…"
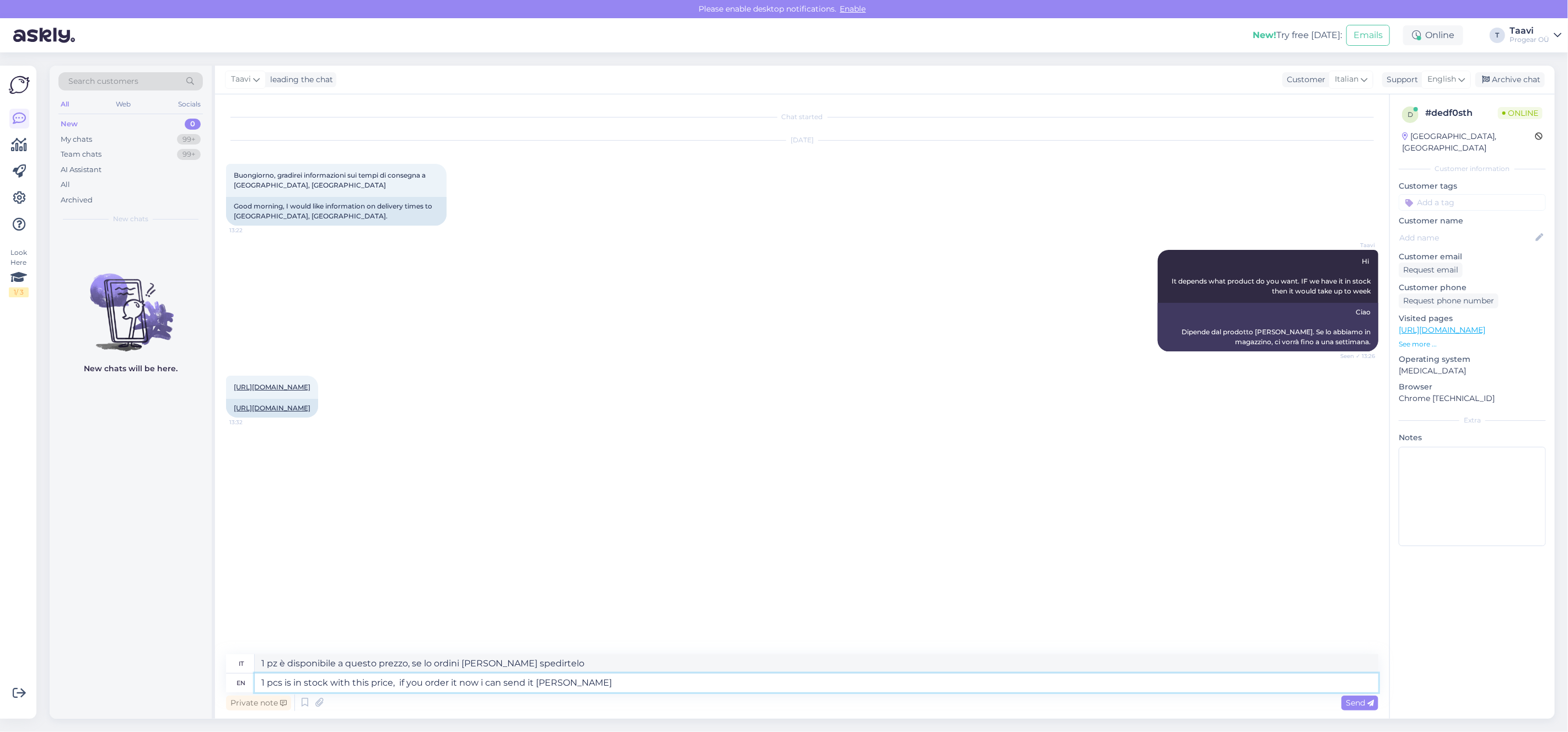
type textarea "1 pz è disponibile a questo prezzo, se lo ordini [PERSON_NAME] spedirtelo oggi"
type textarea "1 pcs is in stock with this price, if you order it now i can send it taday"
type textarea "1 pezzo è disponibile a questo prezzo, se lo ordini [PERSON_NAME] spedirtelo og…"
type textarea "1 pcs is in stock with this price, if you order it now i can send it"
type textarea "1 pz è disponibile a questo prezzo, se lo ordini [PERSON_NAME] spedirtelo"
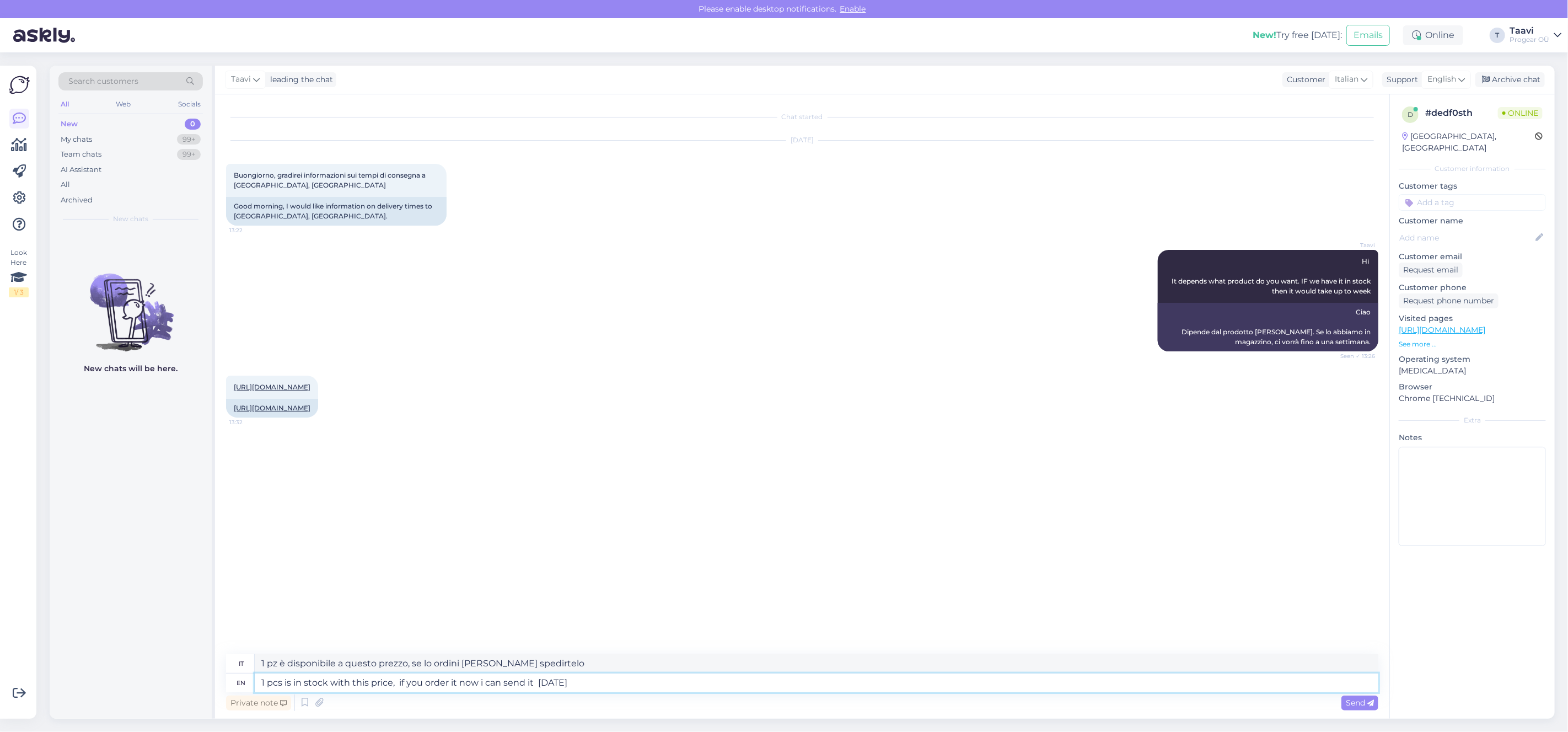
type textarea "1 pcs is in stock with this price, if you order it now i can send it [DATE]"
type textarea "1 pezzo è disponibile a questo prezzo, se lo ordini [PERSON_NAME] spedirtelo og…"
type textarea "1 pcs is in stock with this price, if you order it now i can send it [DATE] or"
type textarea "1 pz è disponibile a questo prezzo, se lo ordini [PERSON_NAME] spedirtelo oggi o"
type textarea "1 pcs is in stock with this price, if you order it now i can send it [DATE] or …"
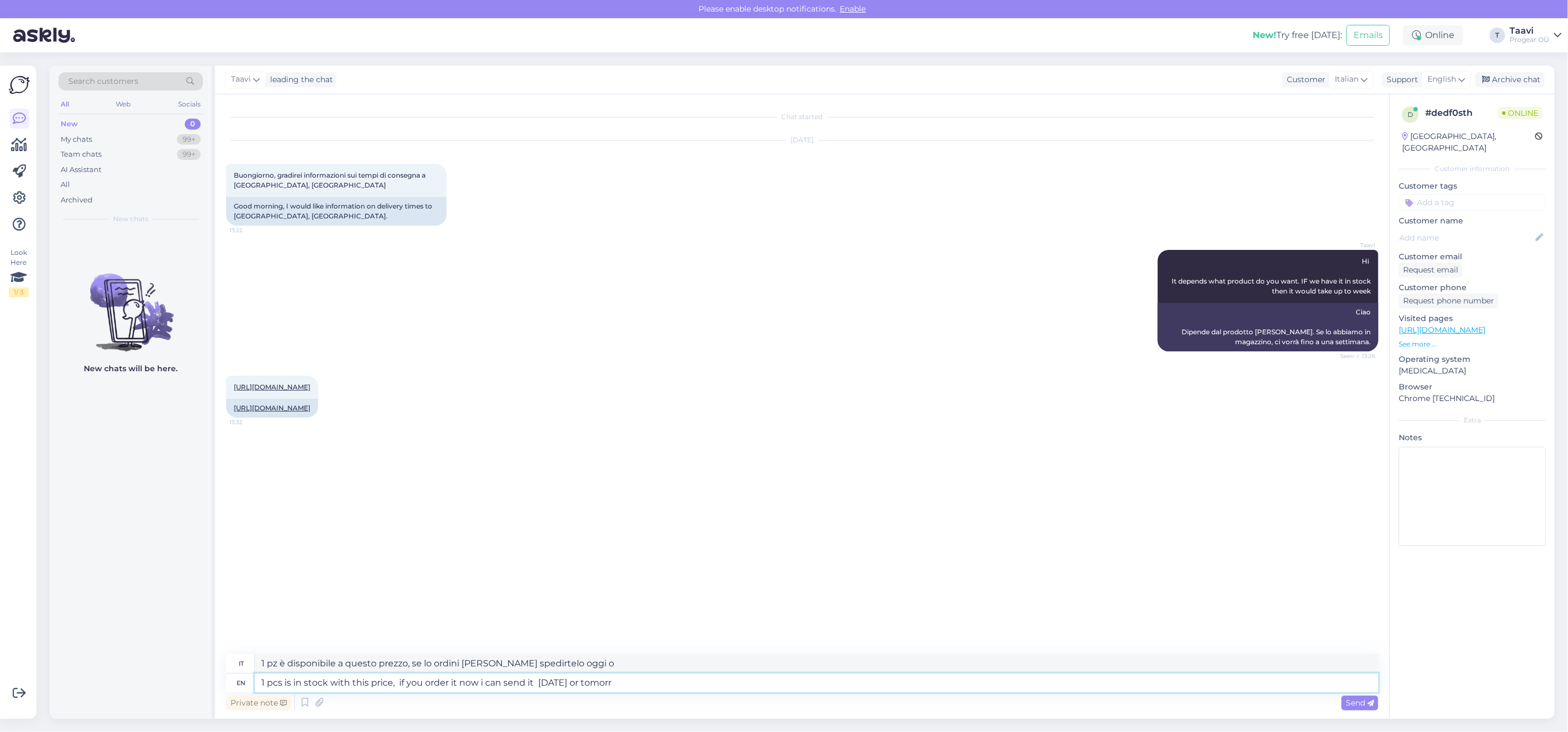
type textarea "1 pz è disponibile a questo prezzo, se lo ordini [PERSON_NAME] spedirtelo oggi …"
type textarea "1 pcs is in stock with this price, if you order it now i can send it [DATE] or …"
